Goal: Task Accomplishment & Management: Manage account settings

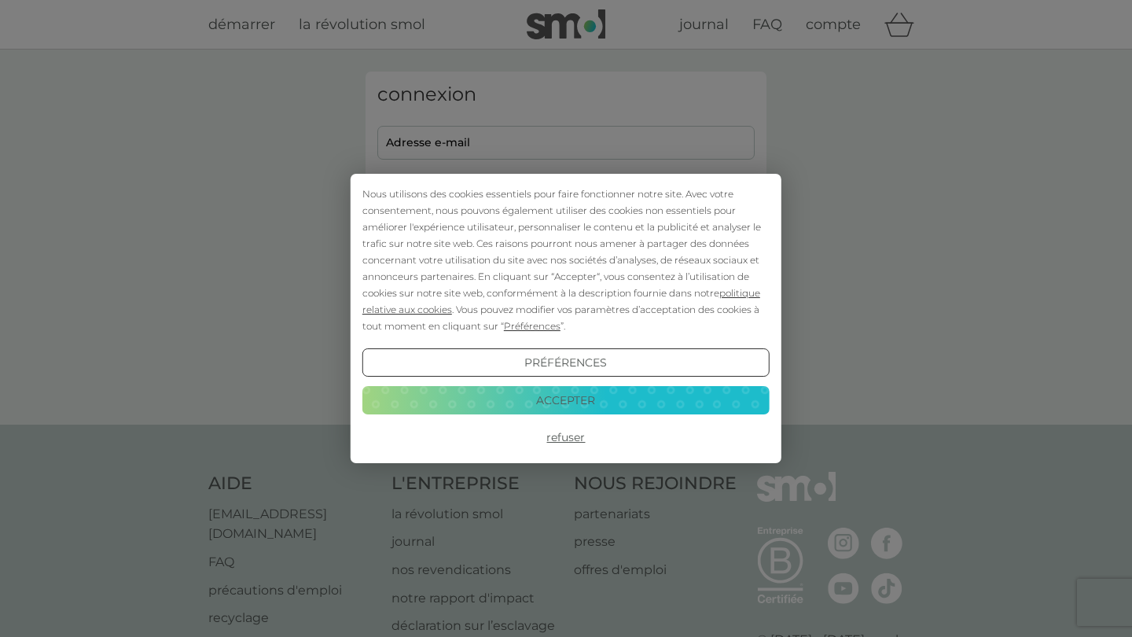
click at [552, 393] on button "Accepter" at bounding box center [565, 400] width 407 height 28
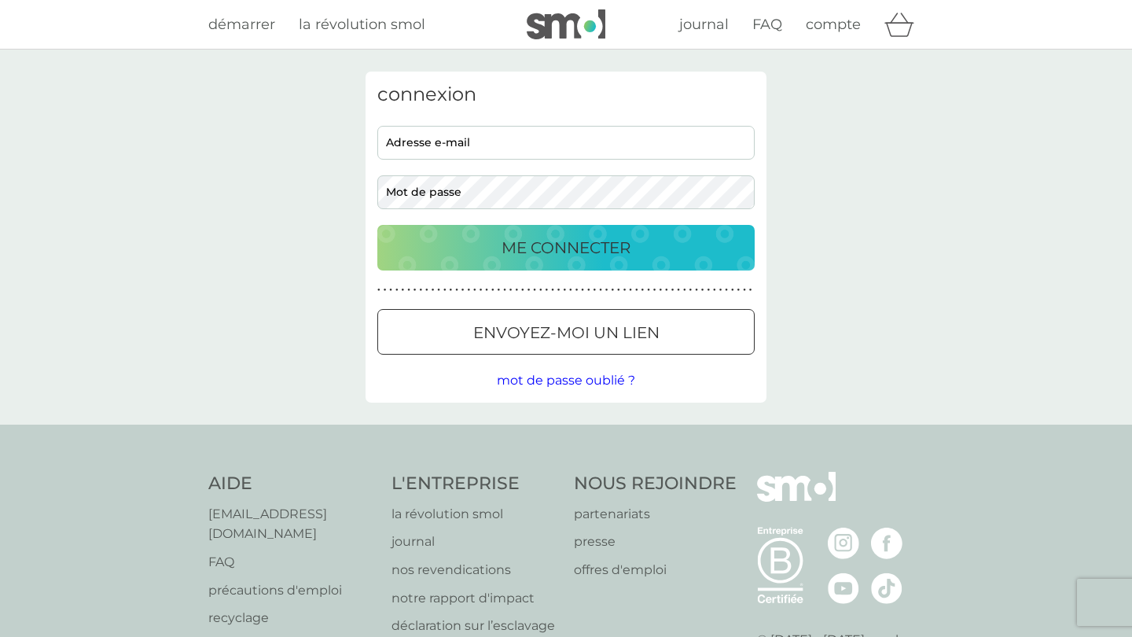
click at [547, 159] on div "adresse e-mail mot de passe" at bounding box center [566, 167] width 389 height 83
type input "[EMAIL_ADDRESS][DOMAIN_NAME]"
click at [566, 247] on button "ME CONNECTER" at bounding box center [565, 248] width 377 height 46
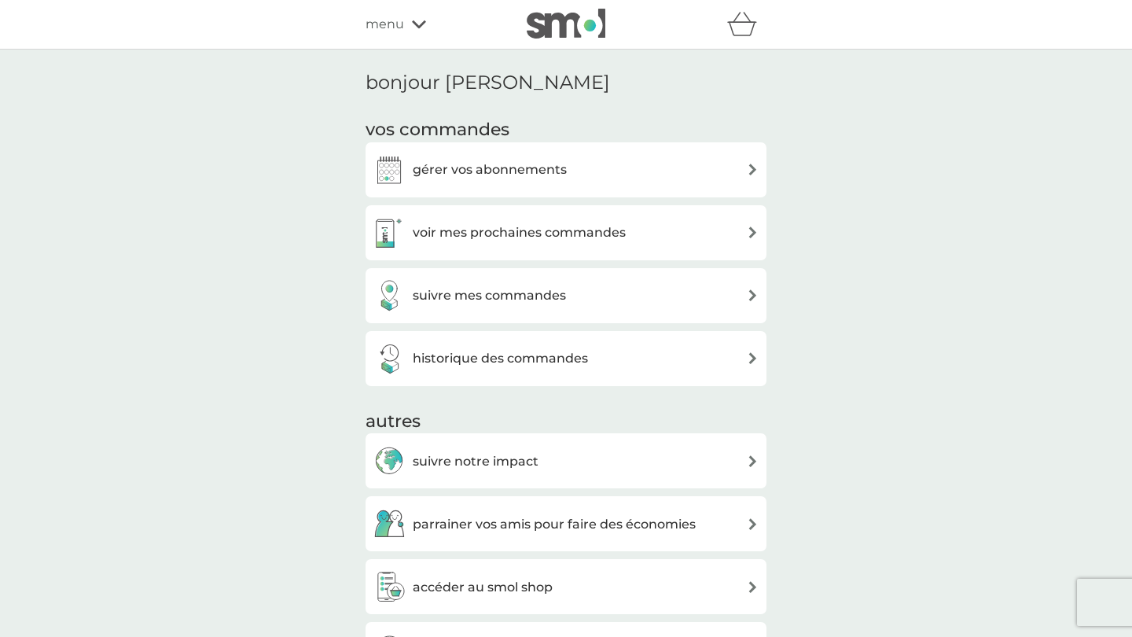
click at [568, 173] on div "gérer vos abonnements" at bounding box center [565, 169] width 385 height 31
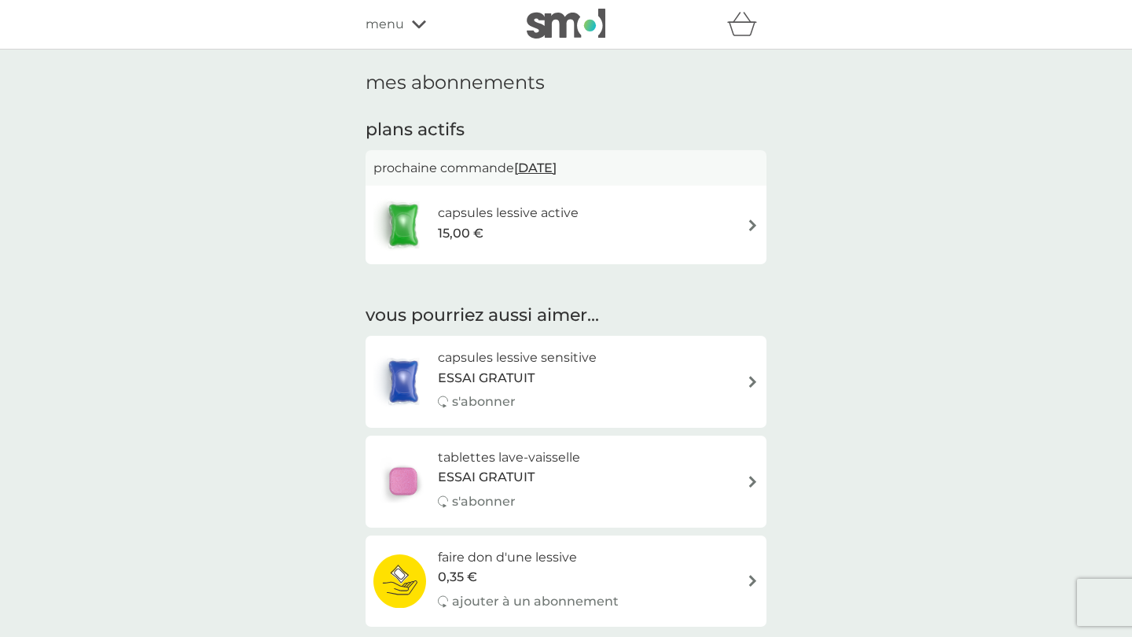
click at [641, 225] on div "capsules lessive active 15,00 €" at bounding box center [565, 224] width 385 height 55
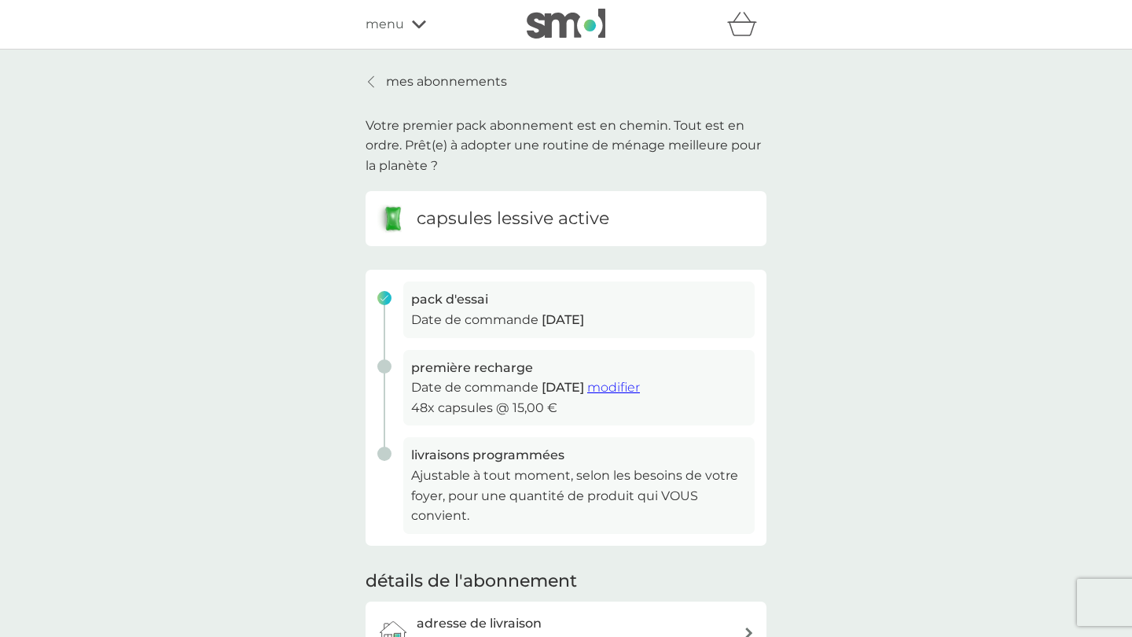
click at [640, 377] on button "modifier" at bounding box center [613, 387] width 53 height 20
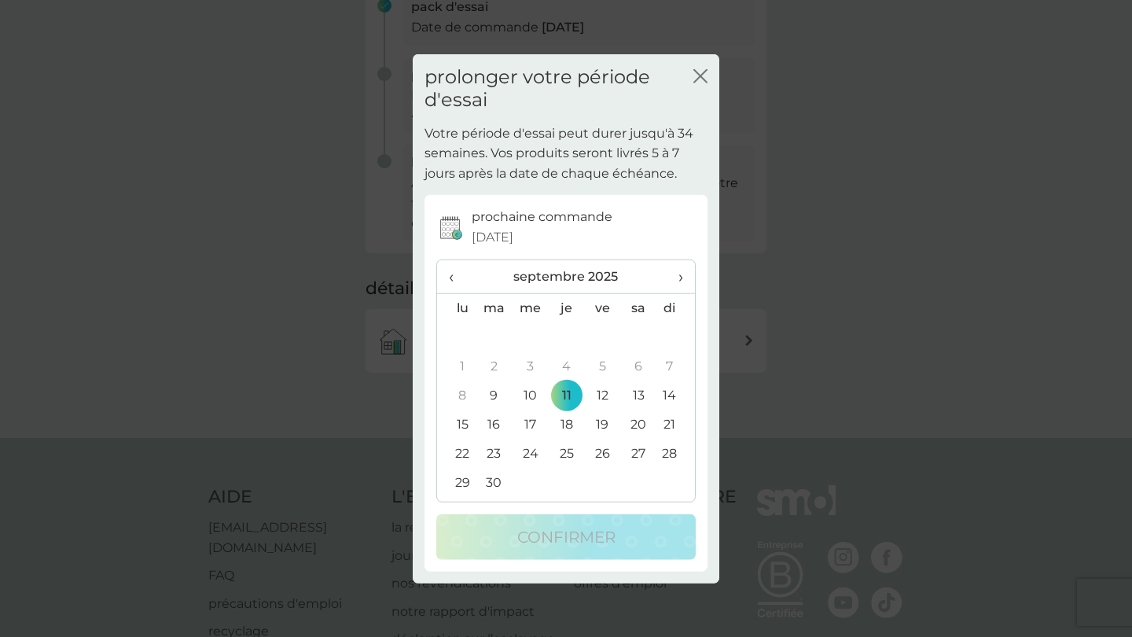
scroll to position [439, 0]
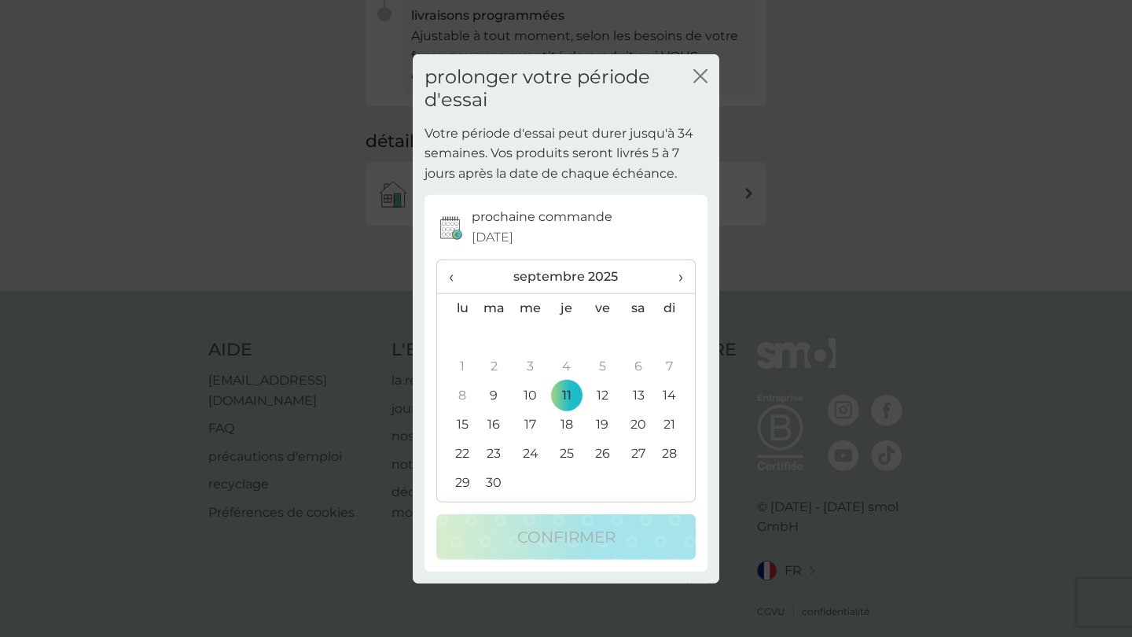
click at [706, 73] on icon "fermer" at bounding box center [703, 76] width 6 height 13
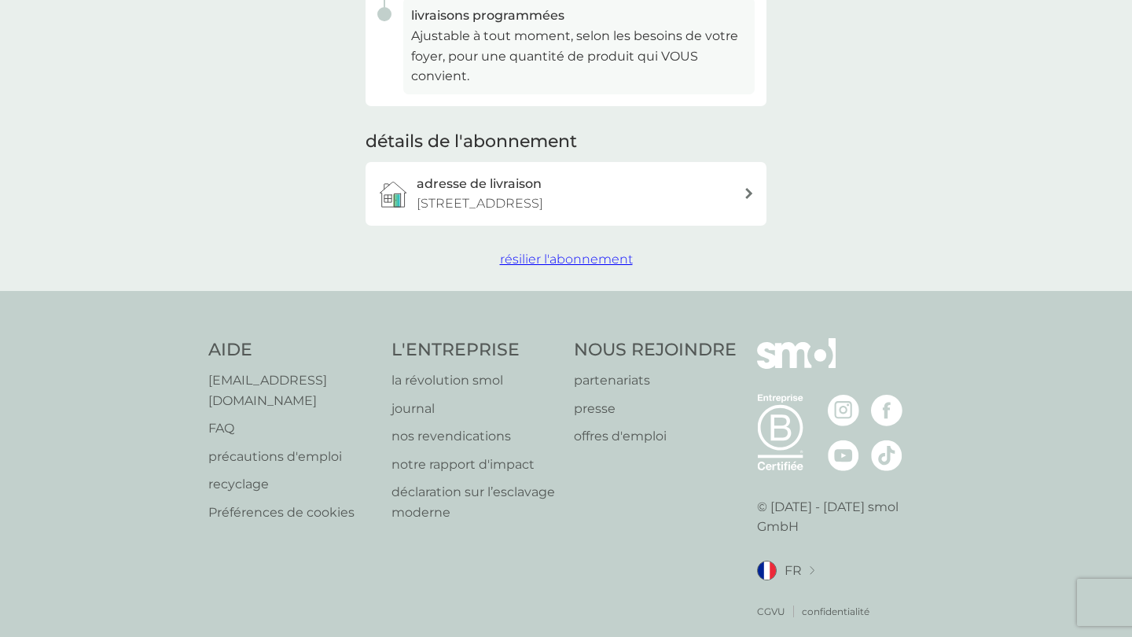
scroll to position [356, 0]
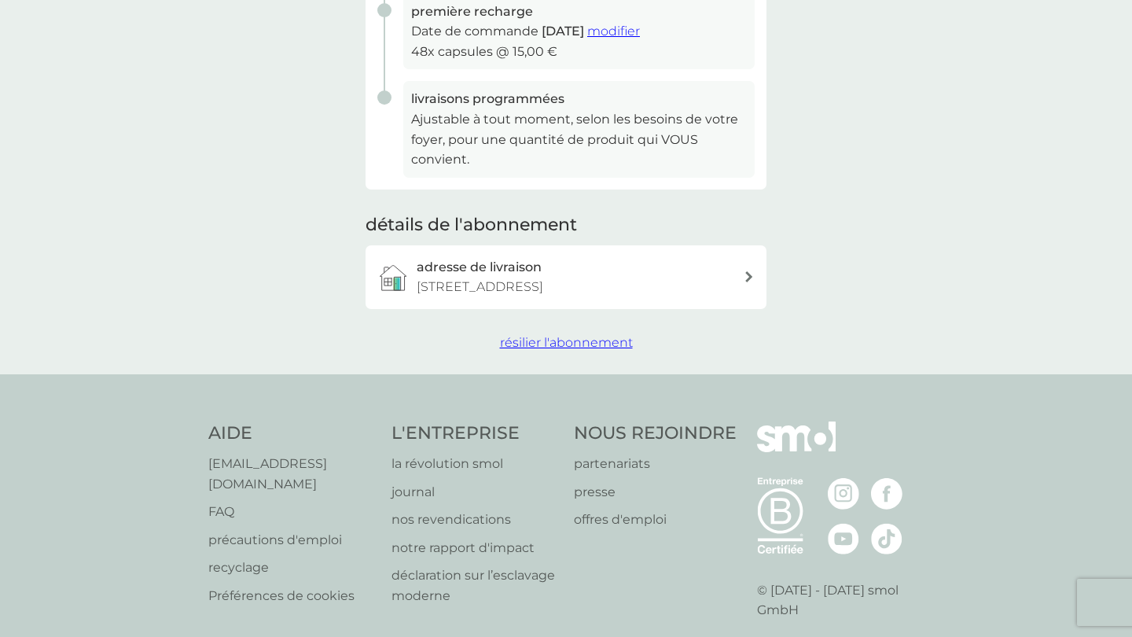
click at [579, 341] on span "résilier l'abonnement" at bounding box center [566, 342] width 133 height 15
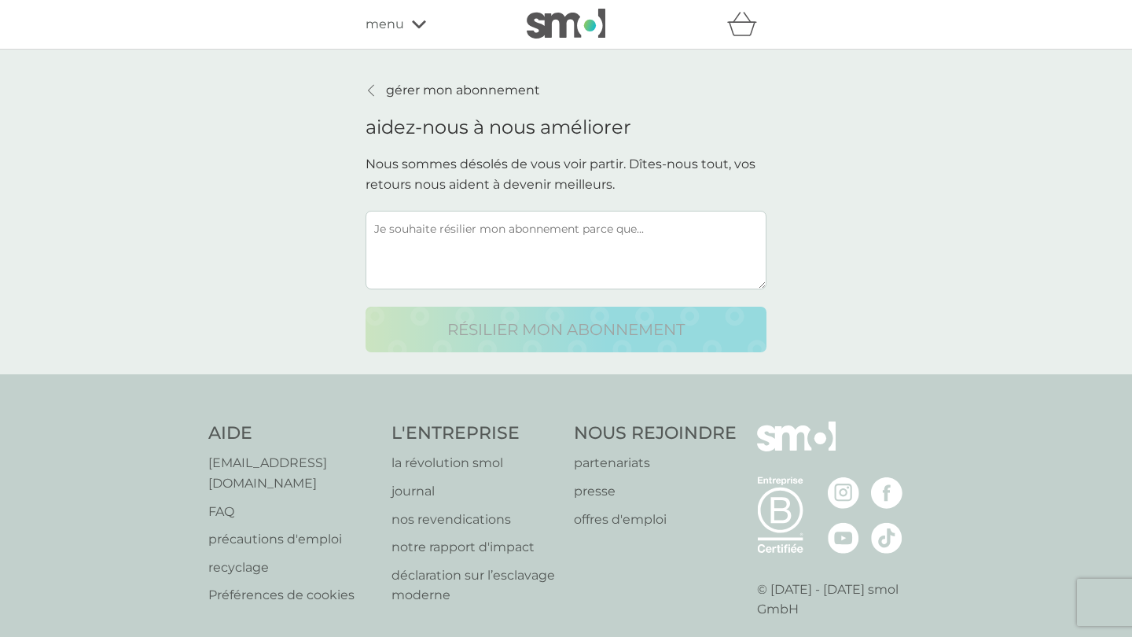
click at [558, 249] on textarea at bounding box center [566, 250] width 401 height 79
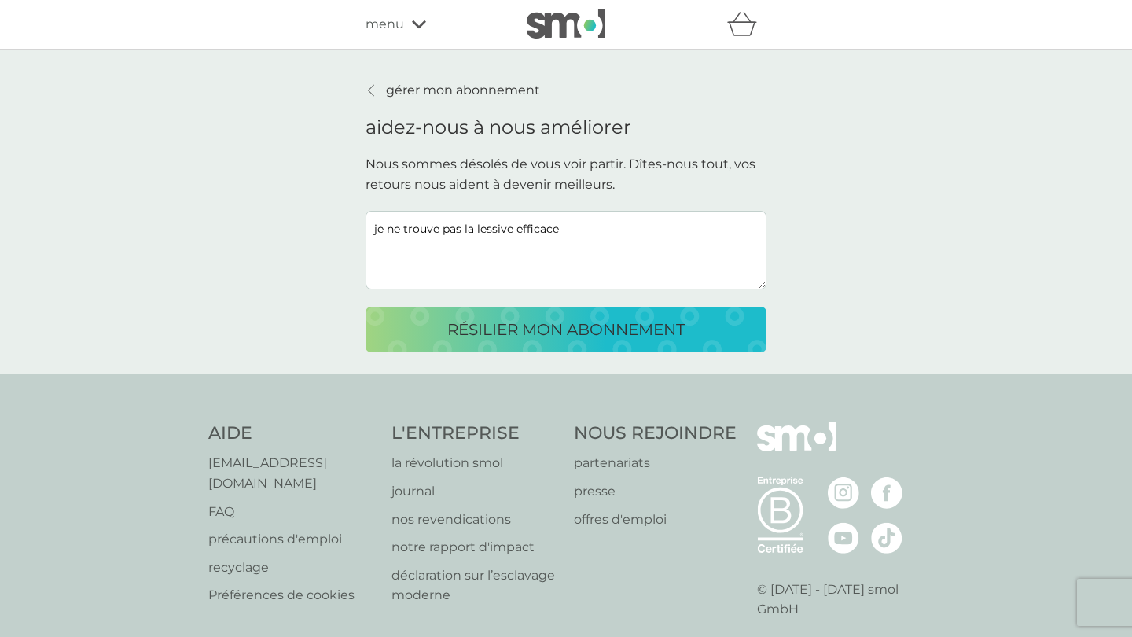
type textarea "je ne trouve pas la lessive efficace"
click at [553, 329] on p "résilier mon abonnement" at bounding box center [565, 329] width 237 height 25
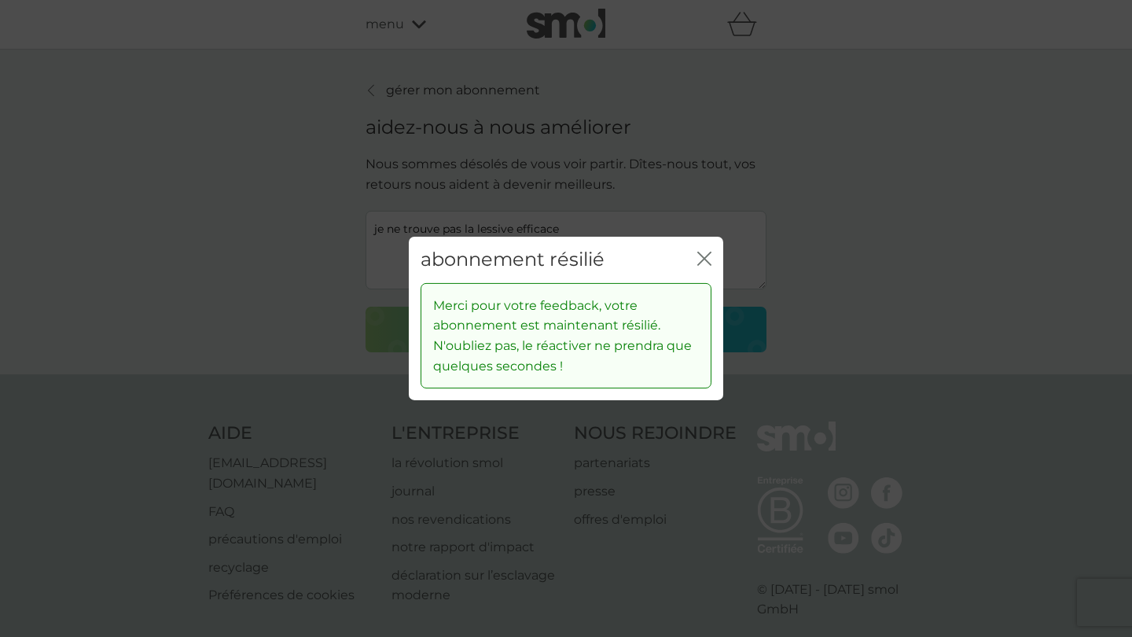
click at [691, 253] on div "abonnement résilié fermer" at bounding box center [566, 260] width 314 height 46
click at [707, 255] on icon "fermer" at bounding box center [704, 259] width 14 height 14
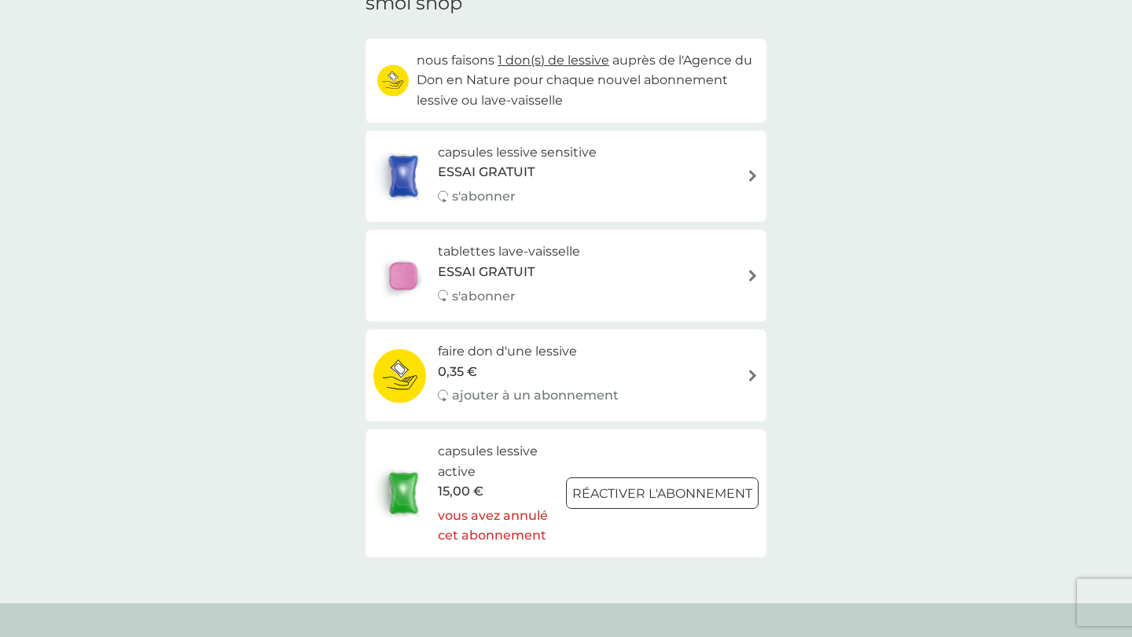
scroll to position [79, 0]
click at [697, 182] on div "capsules lessive sensitive ESSAI GRATUIT s'abonner" at bounding box center [565, 176] width 385 height 68
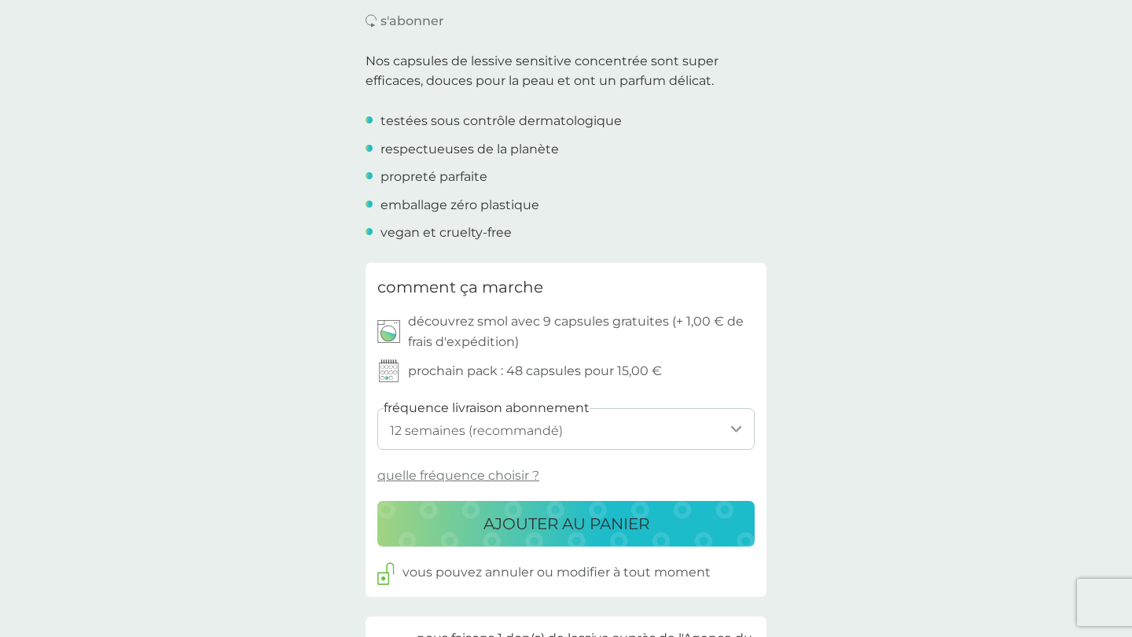
scroll to position [473, 0]
click at [653, 406] on select "1 semaine 2 semaines 3 semaines 4 semaines 5 semaines 6 semaines 7 semaines 8 s…" at bounding box center [565, 427] width 377 height 42
select select "231"
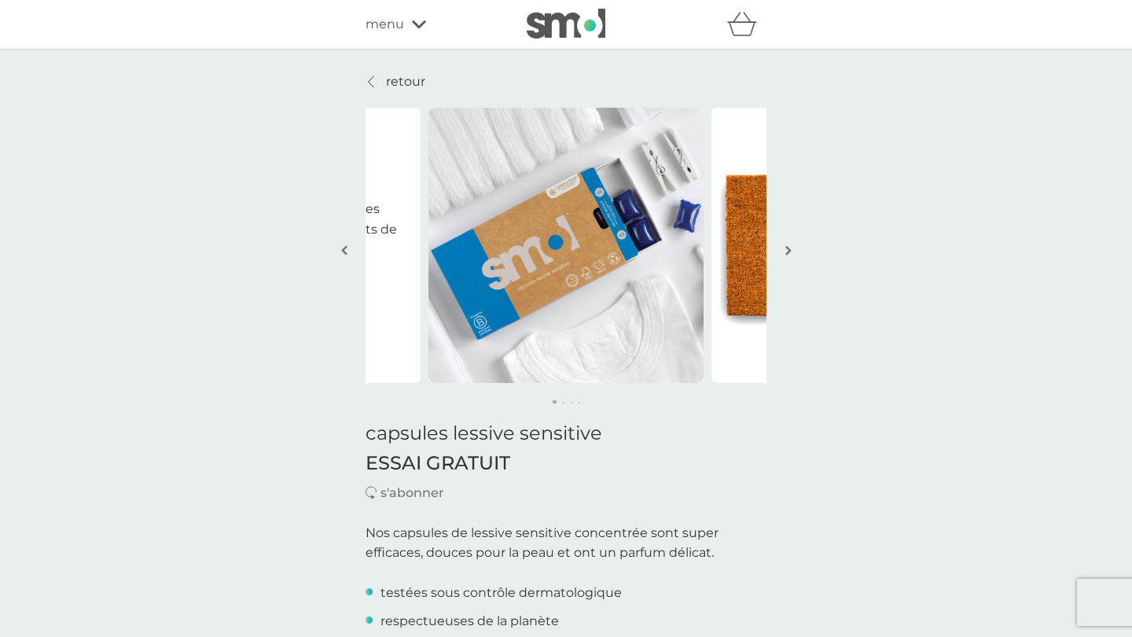
scroll to position [0, 0]
click at [399, 33] on span "menu" at bounding box center [385, 24] width 39 height 20
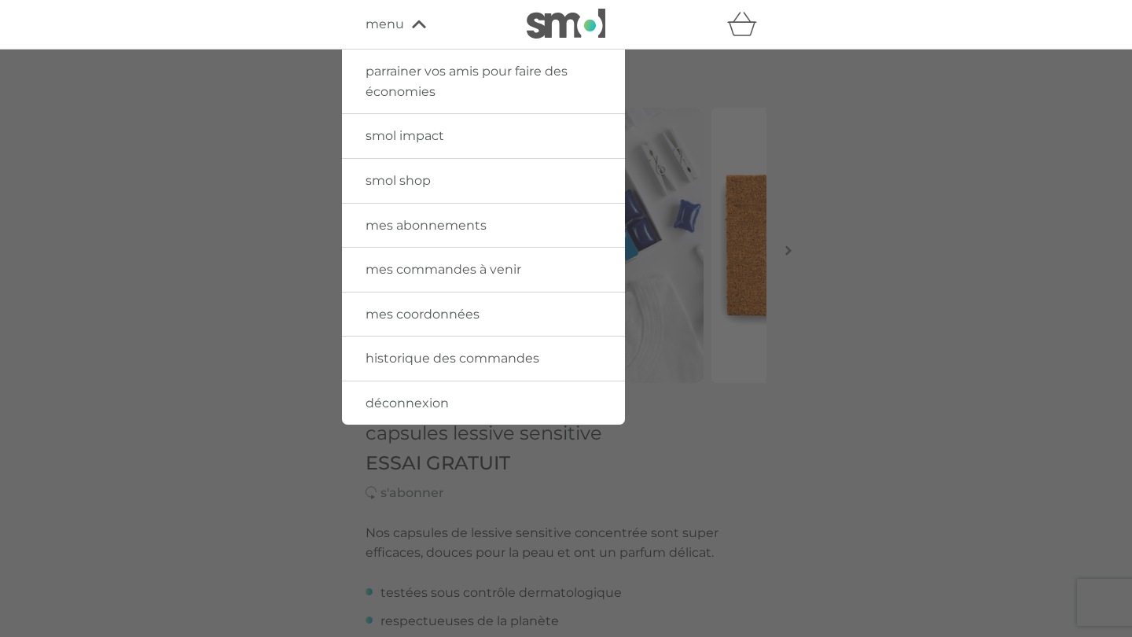
click at [463, 219] on span "mes abonnements" at bounding box center [426, 225] width 121 height 15
